Goal: Find specific page/section: Find specific page/section

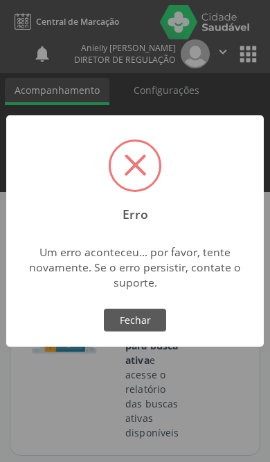
click at [143, 321] on button "Fechar" at bounding box center [135, 321] width 62 height 24
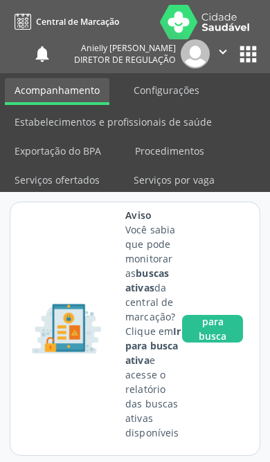
click at [248, 59] on button "apps" at bounding box center [248, 54] width 24 height 24
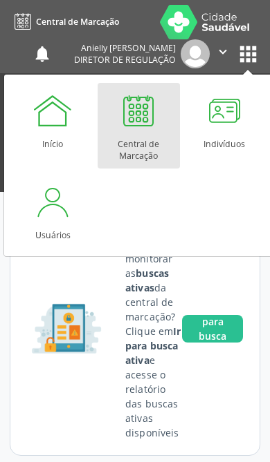
click at [153, 145] on div "Central de Marcação" at bounding box center [138, 146] width 68 height 30
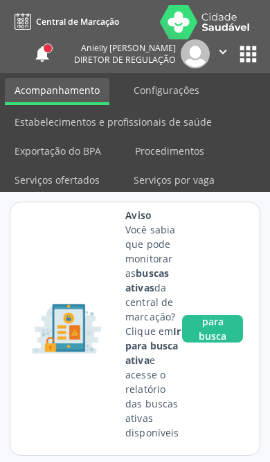
click at [249, 60] on button "apps" at bounding box center [248, 54] width 24 height 24
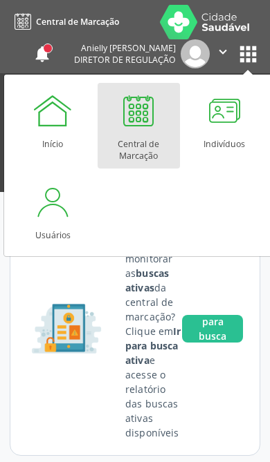
click at [151, 143] on div "Central de Marcação" at bounding box center [138, 146] width 68 height 30
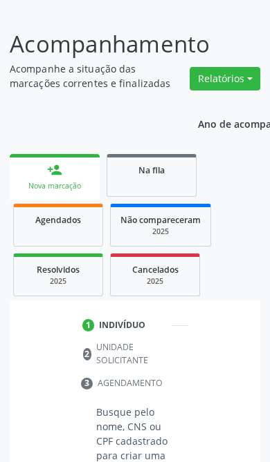
click at [180, 183] on link "Na fila" at bounding box center [151, 175] width 90 height 43
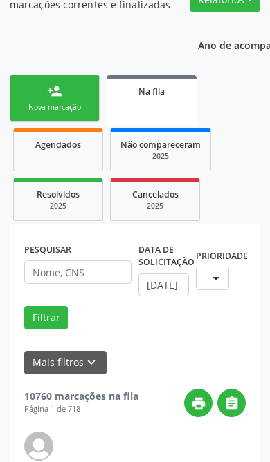
scroll to position [561, 0]
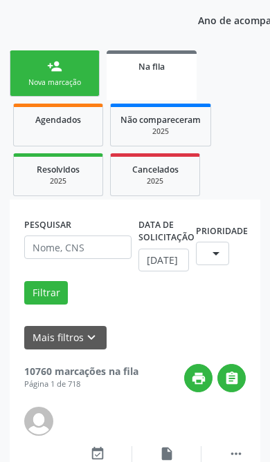
click at [50, 341] on button "Mais filtros keyboard_arrow_down" at bounding box center [65, 338] width 82 height 24
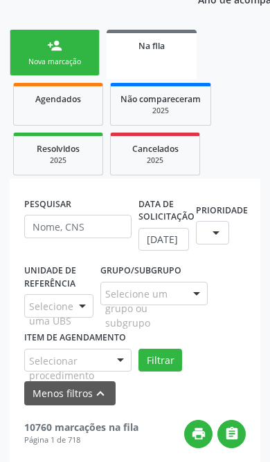
scroll to position [610, 0]
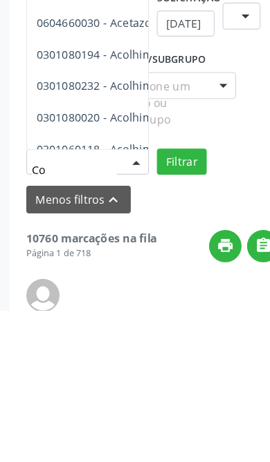
type input "Co"
click at [186, 254] on div at bounding box center [196, 266] width 21 height 24
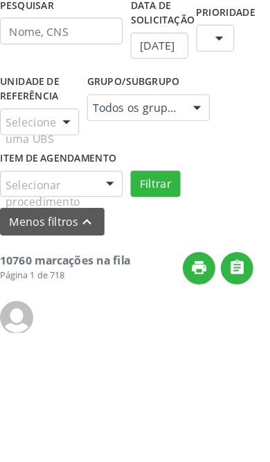
scroll to position [723, 0]
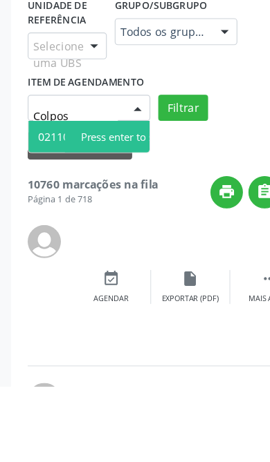
type input "Colpo"
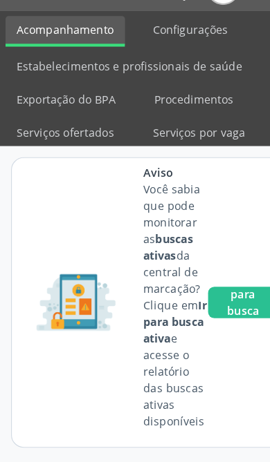
scroll to position [0, 0]
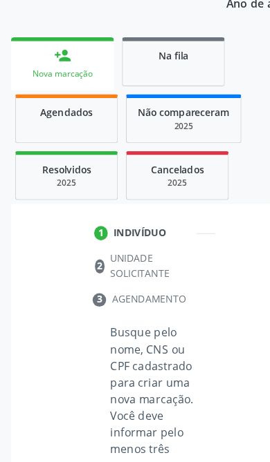
scroll to position [576, 0]
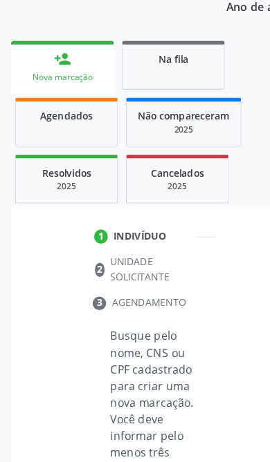
click at [129, 58] on div "Na fila" at bounding box center [151, 51] width 69 height 15
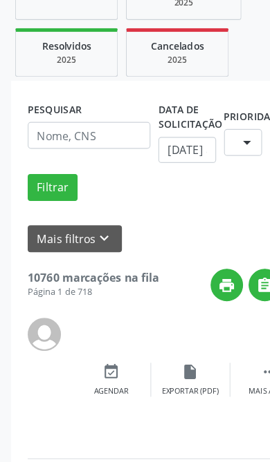
scroll to position [689, 0]
click at [55, 211] on button "Mais filtros keyboard_arrow_down" at bounding box center [65, 210] width 82 height 24
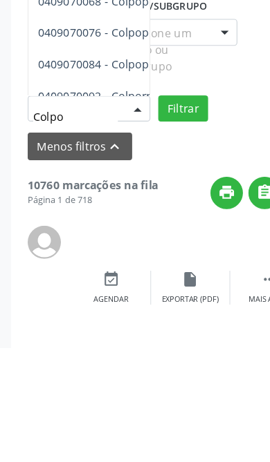
type input "Colpos"
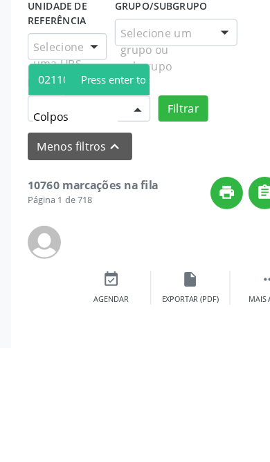
click at [63, 214] on span "0211040029 - Colposcopia" at bounding box center [93, 228] width 137 height 28
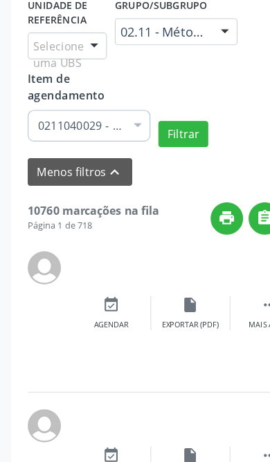
click at [154, 164] on button "Filtrar" at bounding box center [160, 176] width 44 height 24
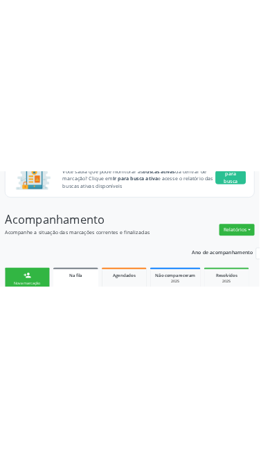
scroll to position [111, 0]
